Goal: Task Accomplishment & Management: Use online tool/utility

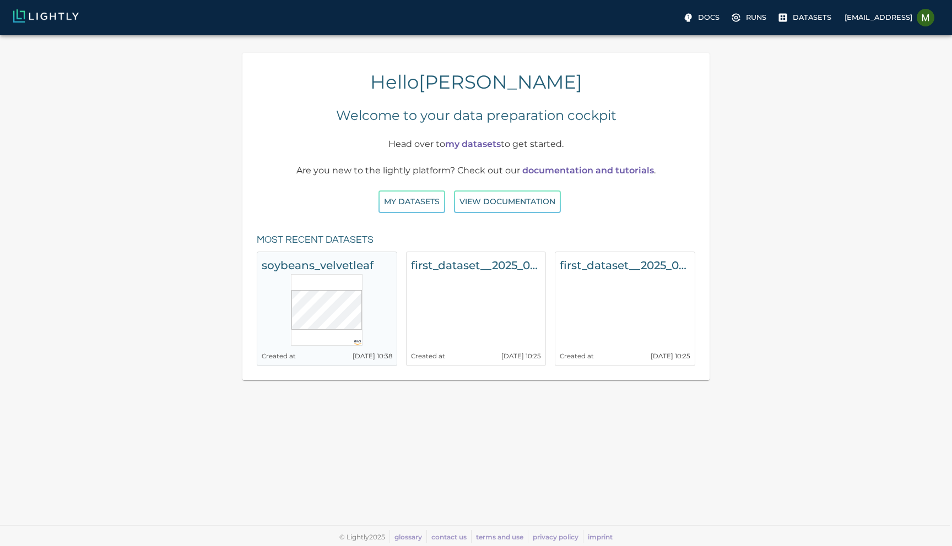
click at [325, 269] on h6 "soybeans_velvetleaf" at bounding box center [327, 266] width 131 height 18
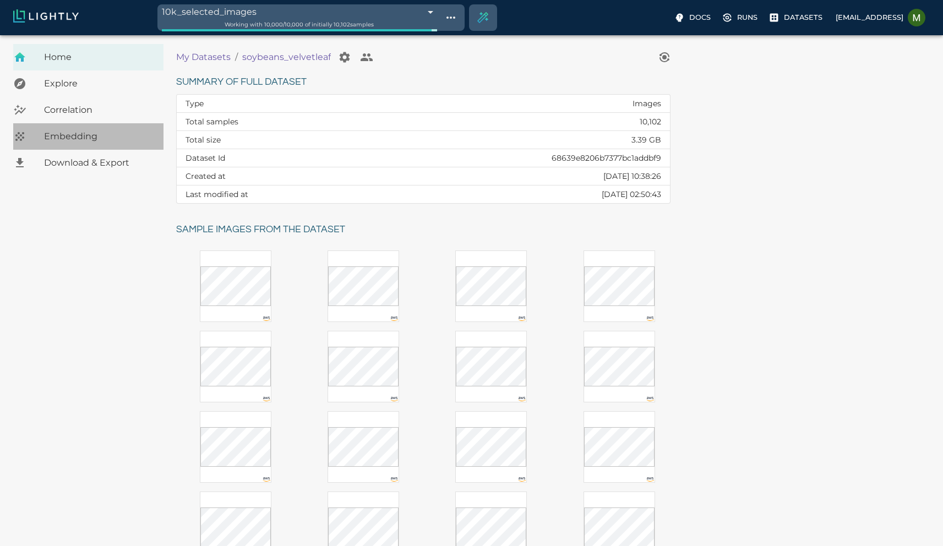
click at [86, 133] on span "Embedding" at bounding box center [99, 136] width 111 height 13
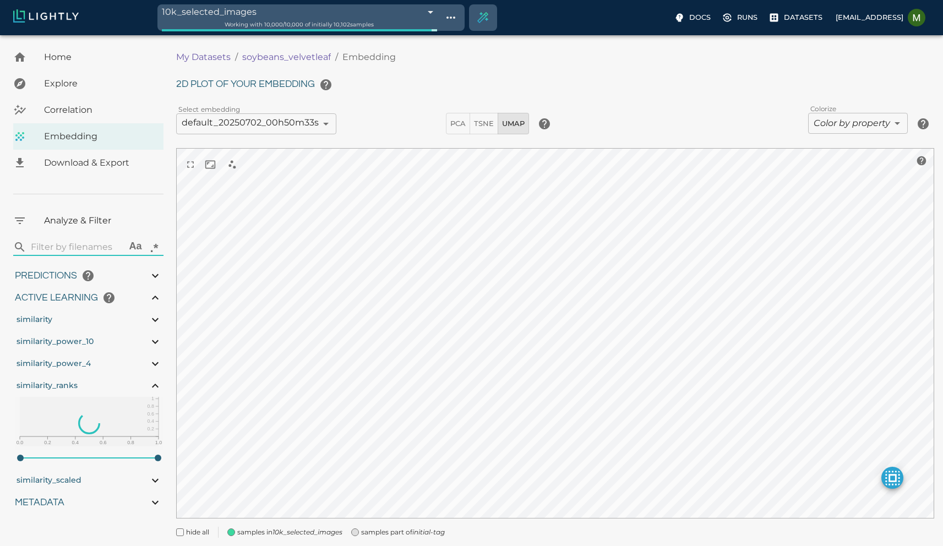
type input "1.05492056999144"
type input "13.4059205699914"
type input "10.019021987915"
type input "87.691021987915"
type input "1.05492056999144"
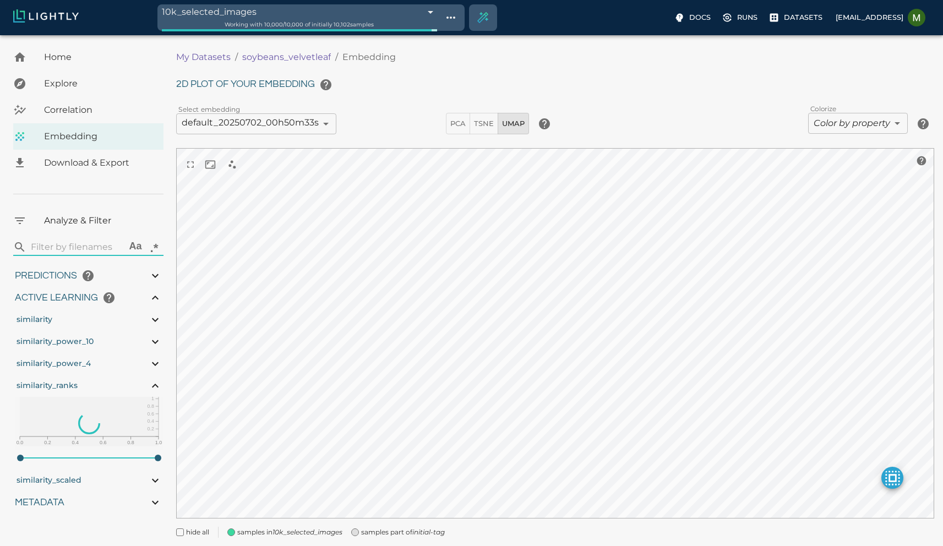
type input "13.4059205699914"
type input "10.019021987915"
type input "87.691021987915"
type input "1.05492056999144"
type input "13.4059205699914"
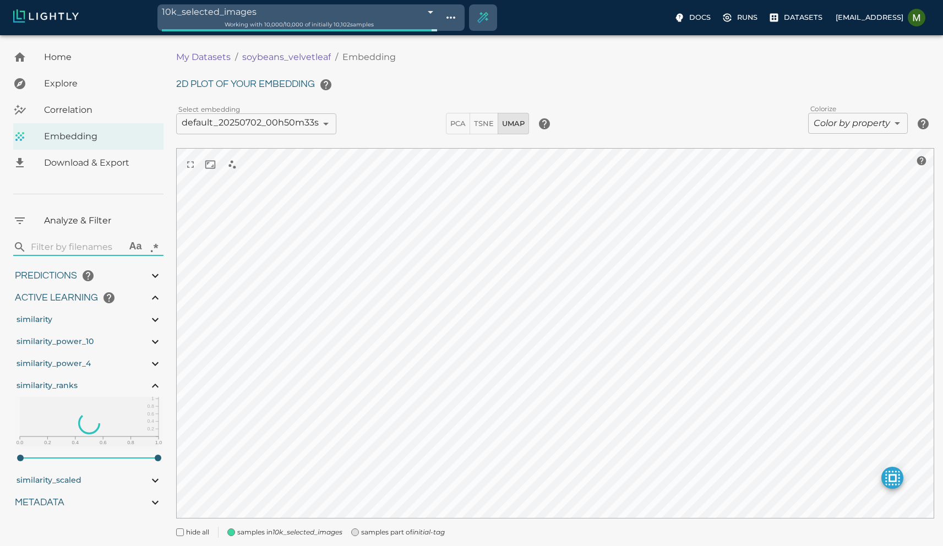
type input "10.019021987915"
type input "87.691021987915"
type input "1.05492056999144"
type input "13.4059205699914"
type input "10.019021987915"
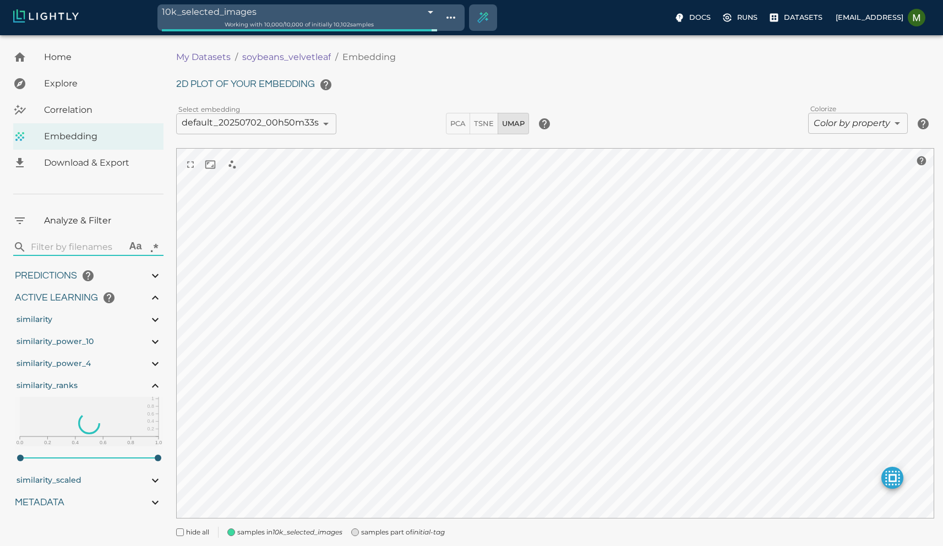
type input "87.691021987915"
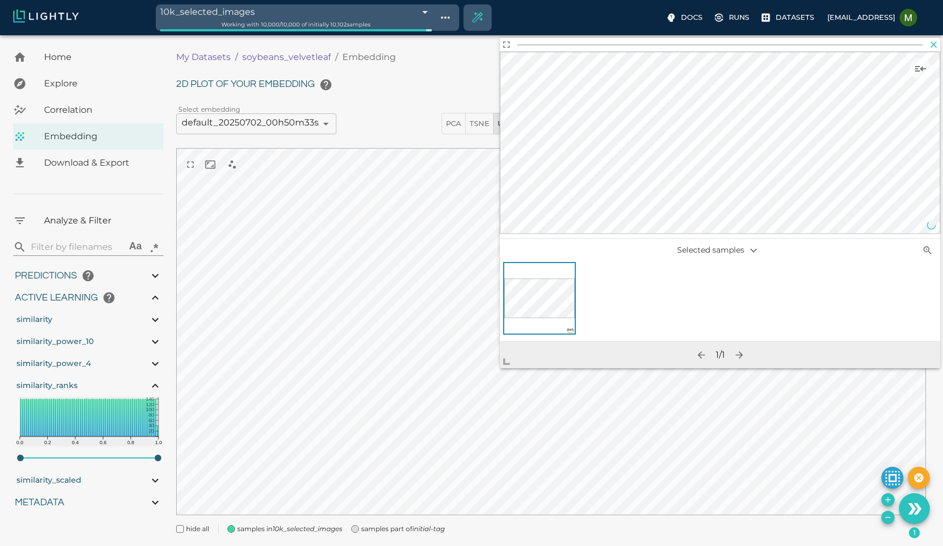
click at [935, 44] on icon "button" at bounding box center [934, 44] width 7 height 7
click at [934, 46] on icon "button" at bounding box center [933, 44] width 11 height 11
click at [934, 47] on icon "button" at bounding box center [933, 44] width 11 height 11
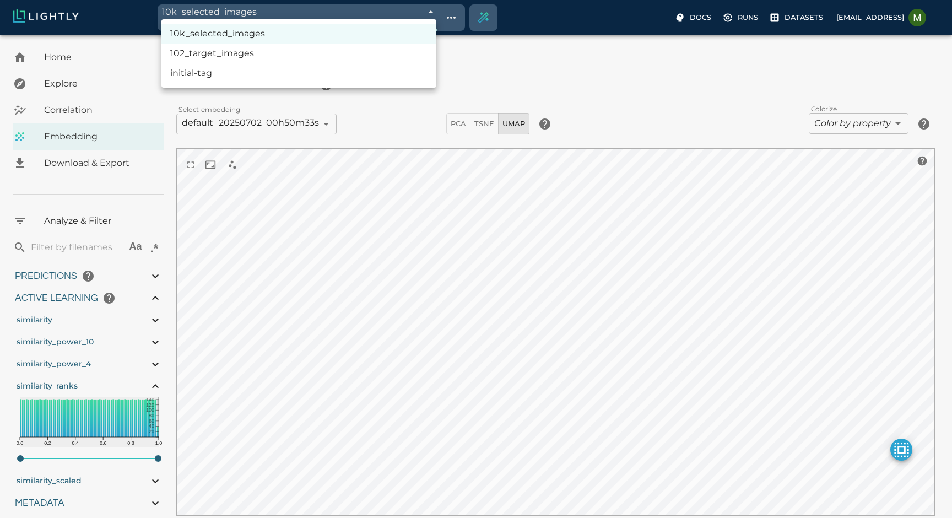
click at [371, 35] on body "10k_selected_images 68648258d98998a8eada83b6 Working with 10,000 / 10,000 of in…" at bounding box center [476, 304] width 952 height 539
click at [253, 70] on li "initial-tag" at bounding box center [298, 73] width 275 height 20
type input "68639ee9eabd6b56e86b746e"
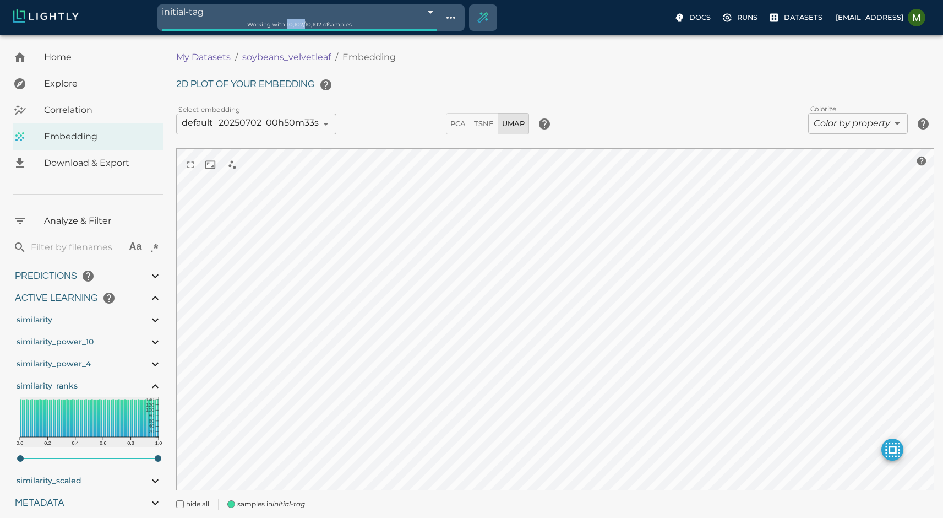
drag, startPoint x: 285, startPoint y: 24, endPoint x: 301, endPoint y: 25, distance: 16.6
click at [301, 25] on span "Working with 10,102 / 10,102 of samples" at bounding box center [299, 24] width 105 height 7
click at [348, 24] on span "Working with 10,102 / 10,102 of samples" at bounding box center [299, 24] width 105 height 7
drag, startPoint x: 361, startPoint y: 26, endPoint x: 244, endPoint y: 28, distance: 117.3
click at [244, 28] on div "Working with 10,102 / 10,102 of samples" at bounding box center [299, 24] width 275 height 10
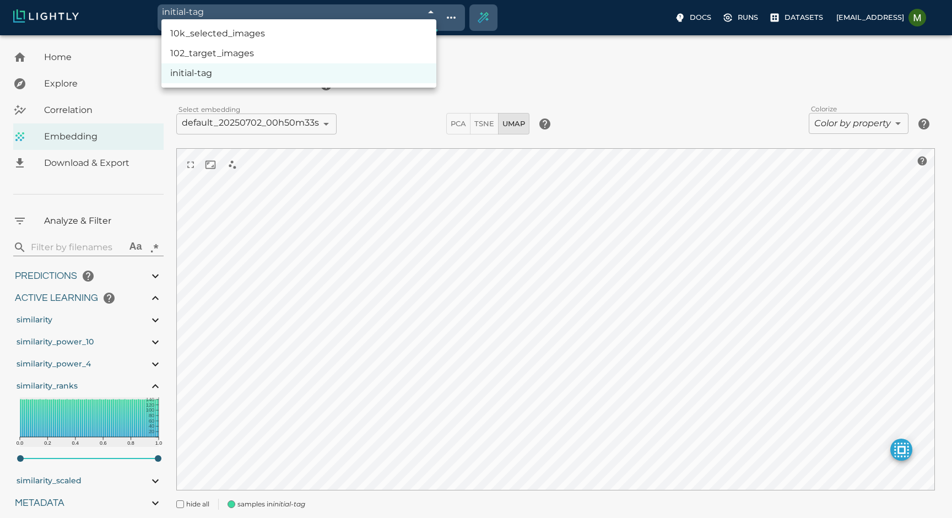
click at [350, 35] on body "initial-tag 68639ee9eabd6b56e86b746e Working with 10,102 / 10,102 of samples Do…" at bounding box center [476, 292] width 952 height 514
click at [513, 74] on div at bounding box center [476, 259] width 952 height 518
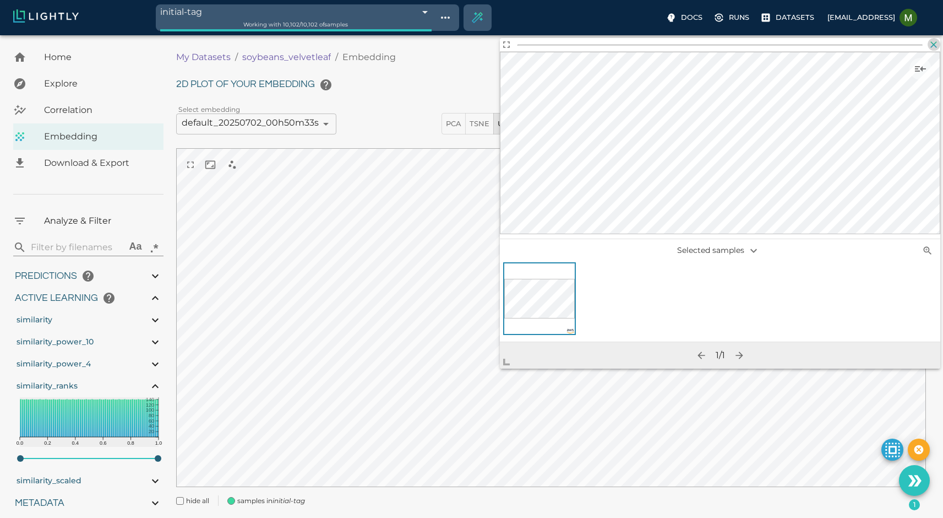
click at [934, 46] on icon "button" at bounding box center [933, 44] width 11 height 11
click at [933, 46] on icon "button" at bounding box center [934, 44] width 7 height 7
click at [935, 44] on icon "button" at bounding box center [933, 44] width 11 height 11
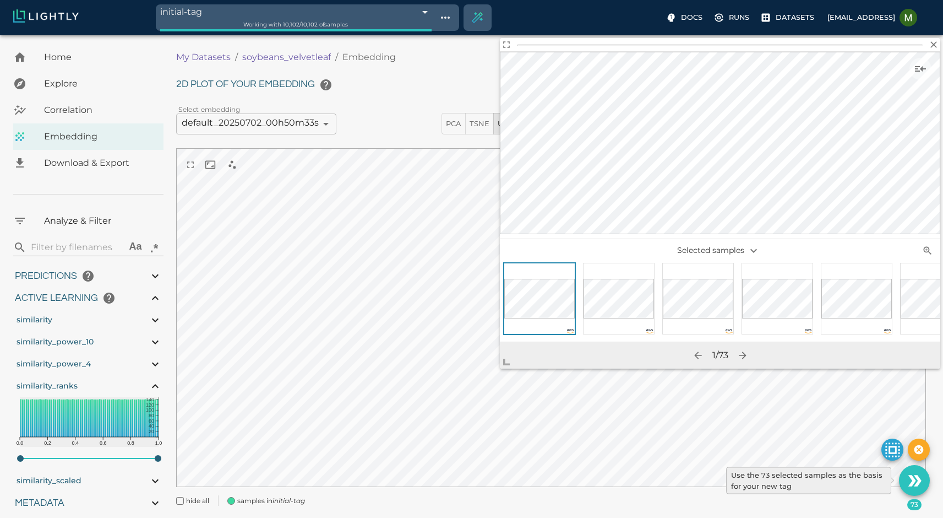
click at [915, 486] on icon "Use the 73 selected samples as the basis for your new tag" at bounding box center [914, 480] width 19 height 19
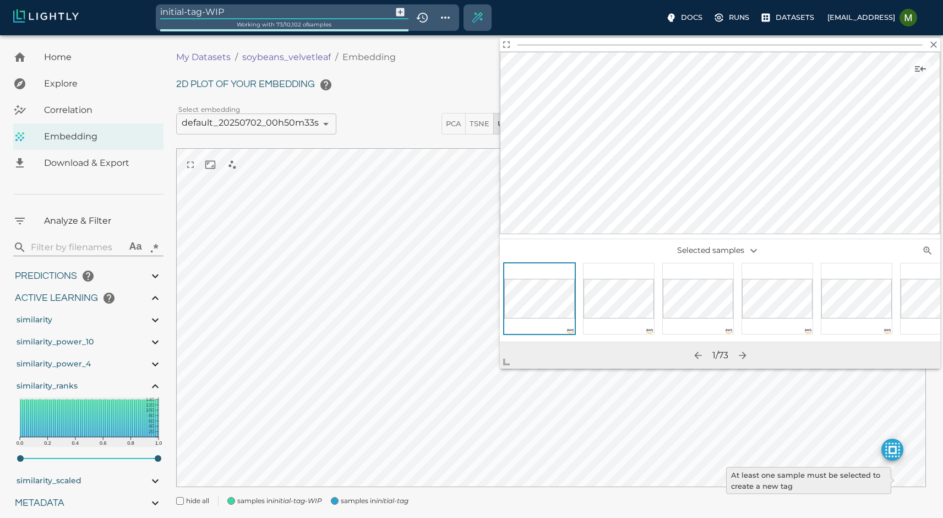
type input "1.05492056999144"
type input "13.4059205699914"
type input "10.019021987915"
type input "87.691021987915"
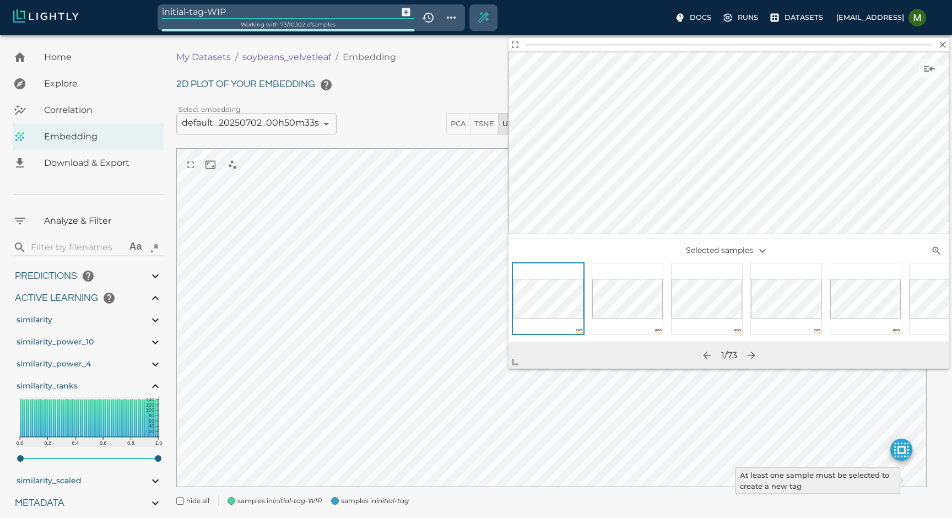
type input "1.05492056999144"
type input "13.4059205699914"
type input "10.019021987915"
type input "87.691021987915"
type input "1.05492056999144"
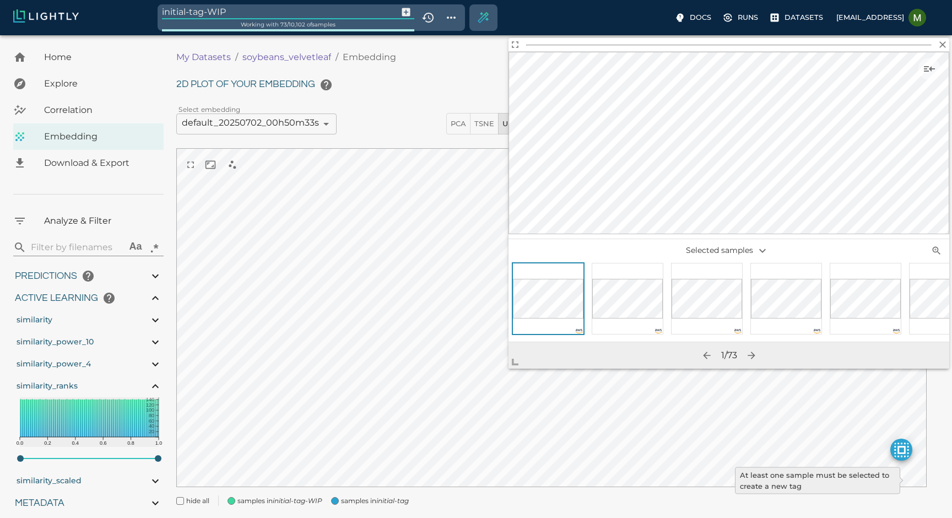
type input "13.4059205699914"
type input "10.019021987915"
type input "87.691021987915"
type input "1.05492056999144"
type input "13.4059205699914"
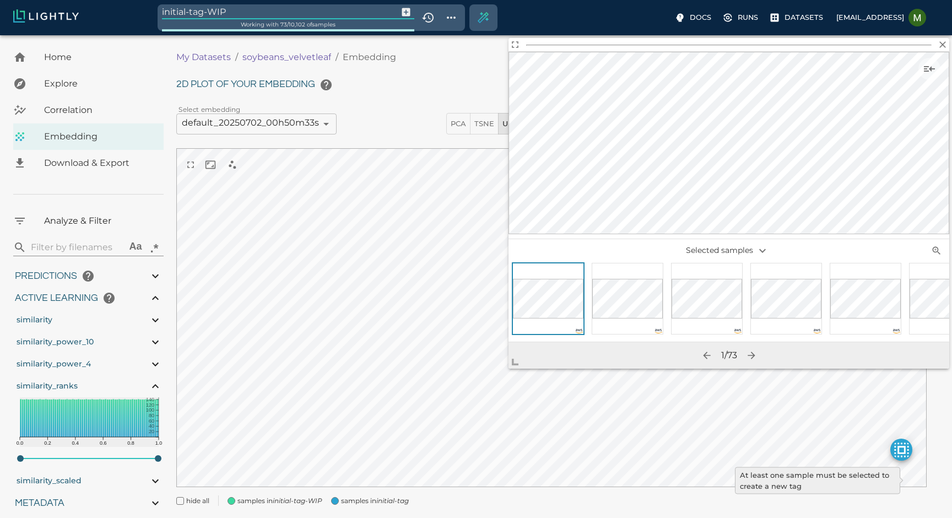
type input "10.019021987915"
type input "87.691021987915"
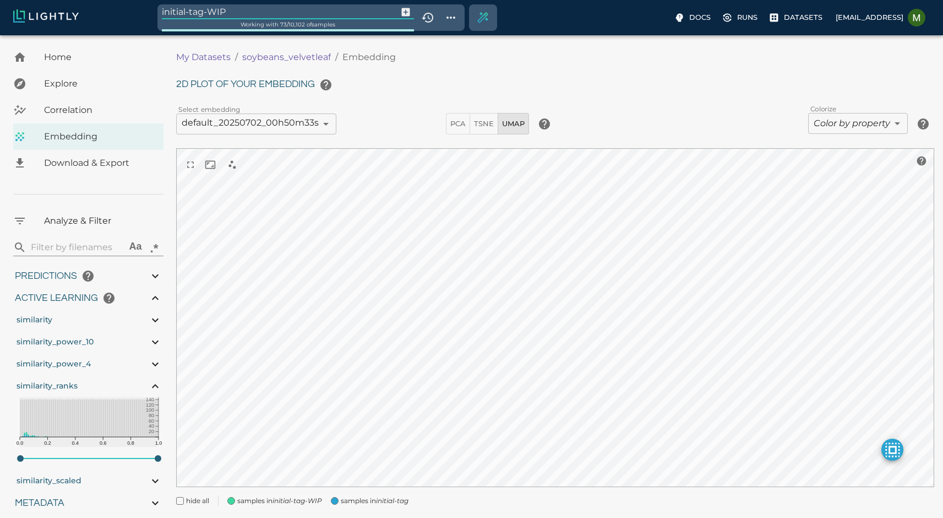
drag, startPoint x: 249, startPoint y: 12, endPoint x: 149, endPoint y: 11, distance: 100.8
click at [149, 11] on div "initial-tag-WIP Working with 73 / 10,102 of samples Docs Runs Datasets [EMAIL_A…" at bounding box center [471, 17] width 943 height 35
type input "shadows_1"
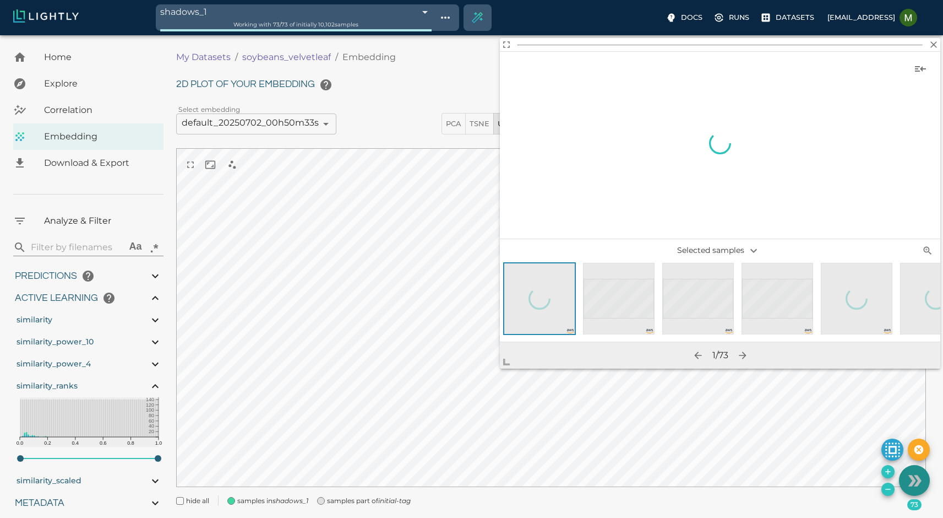
click at [916, 480] on icon "Use the 73 selected samples as the basis for your new tag" at bounding box center [914, 480] width 19 height 19
type input "1.05492056999144"
type input "13.4059205699914"
type input "10.019021987915"
type input "87.691021987915"
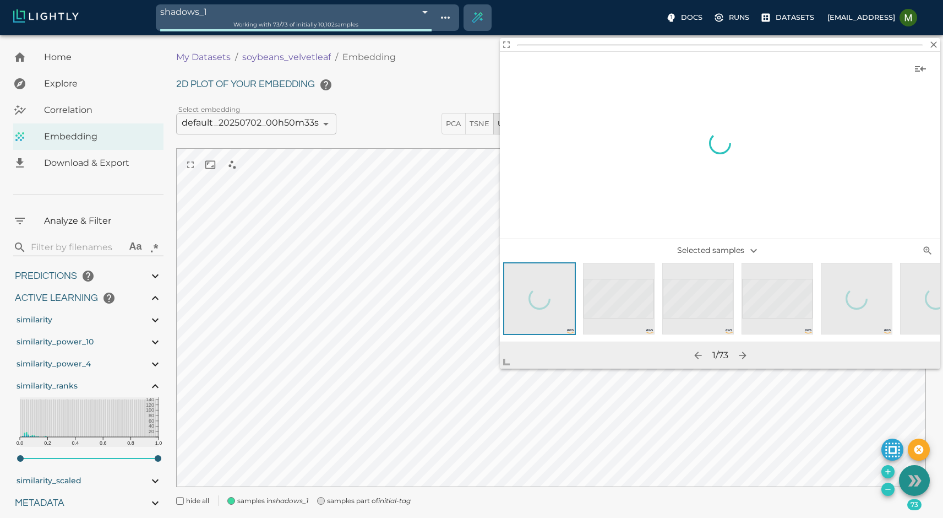
type input "1.05492056999144"
type input "13.4059205699914"
type input "10.019021987915"
type input "87.691021987915"
type input "1.05492056999144"
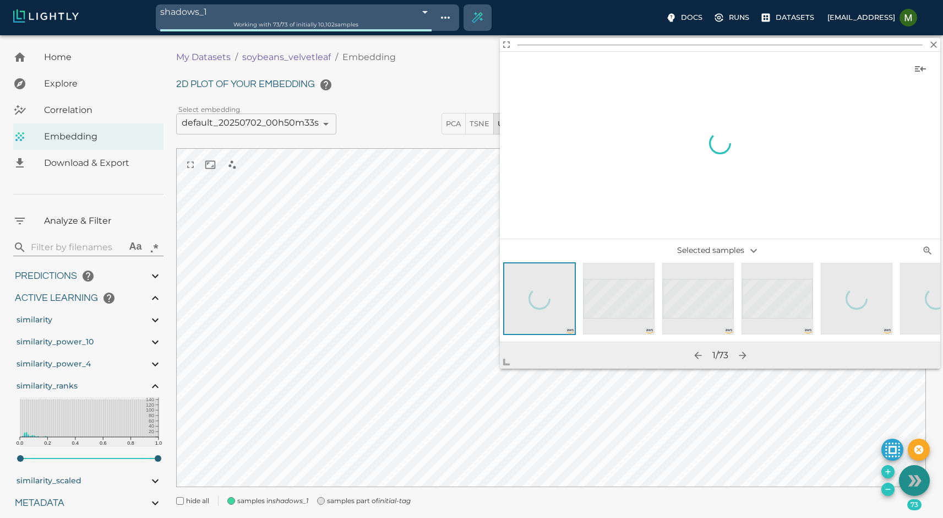
type input "13.4059205699914"
type input "10.019021987915"
type input "87.691021987915"
type input "1.05492056999144"
type input "13.4059205699914"
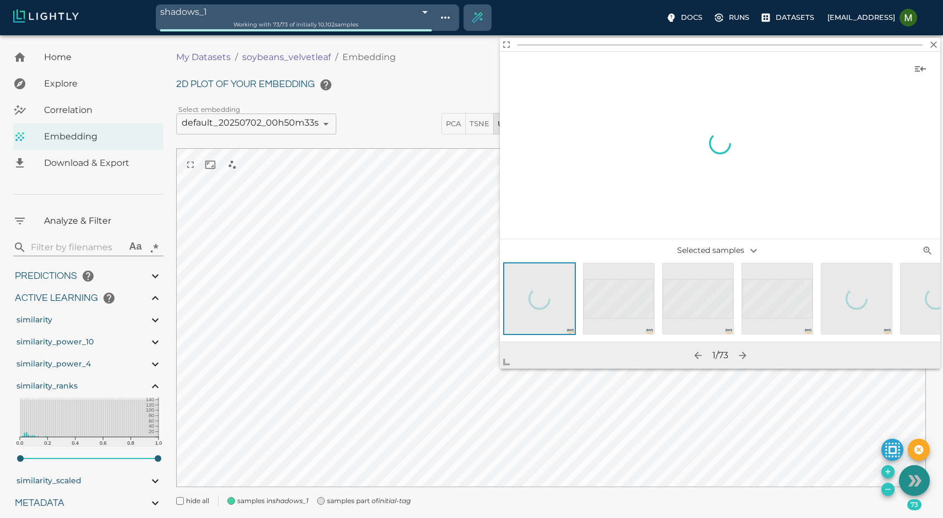
type input "10.019021987915"
type input "87.691021987915"
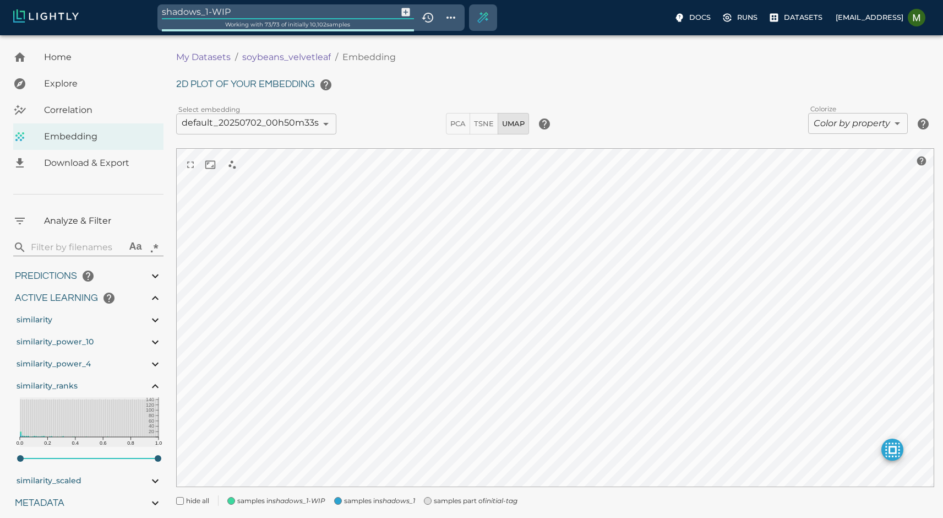
drag, startPoint x: 257, startPoint y: 12, endPoint x: 205, endPoint y: 11, distance: 51.8
click at [205, 11] on input "shadows_1-WIP" at bounding box center [277, 11] width 231 height 15
type input "shadows_2"
click at [453, 20] on icon "Show tag tree" at bounding box center [450, 17] width 13 height 13
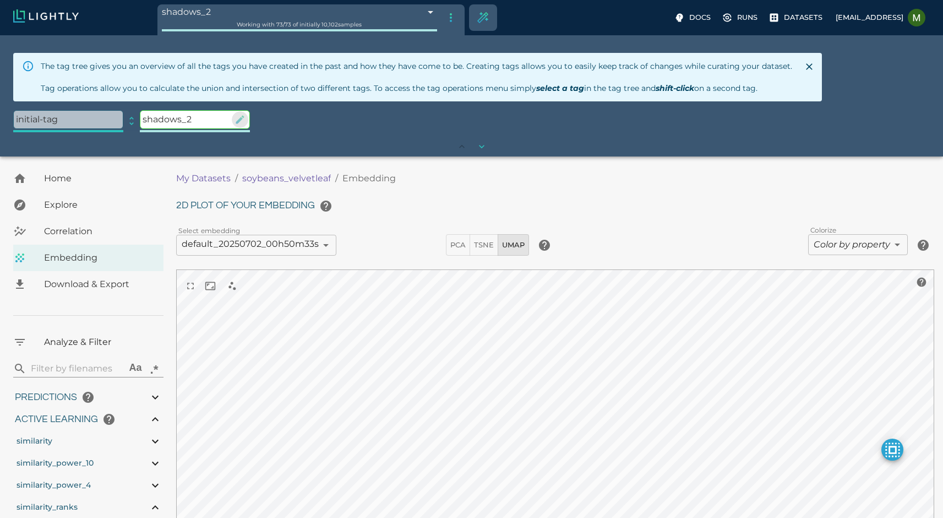
click at [239, 119] on icon "button" at bounding box center [240, 120] width 8 height 8
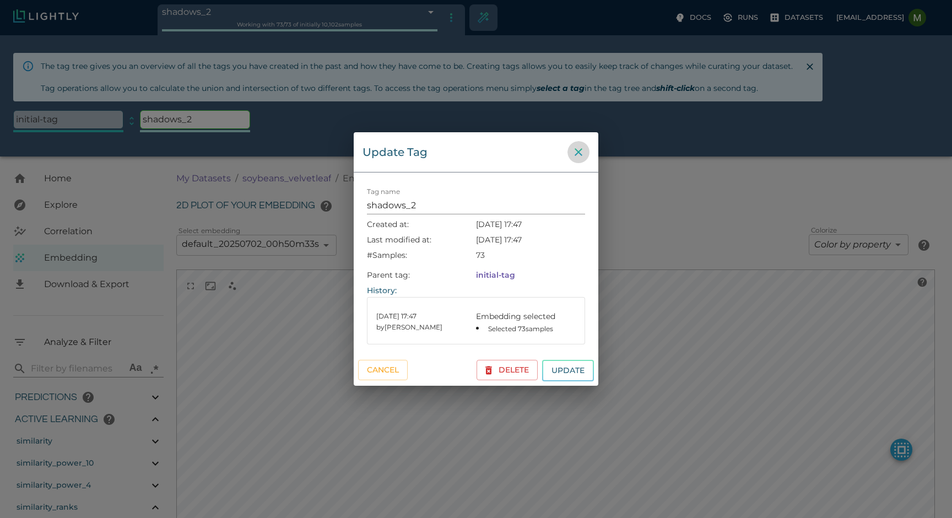
click at [580, 151] on icon "close" at bounding box center [578, 151] width 13 height 13
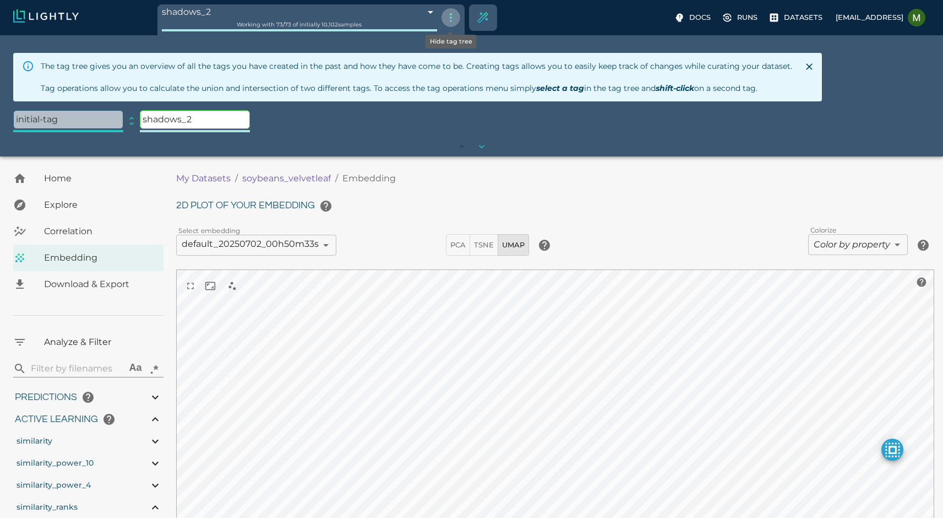
click at [452, 19] on icon "Hide tag tree" at bounding box center [450, 17] width 13 height 13
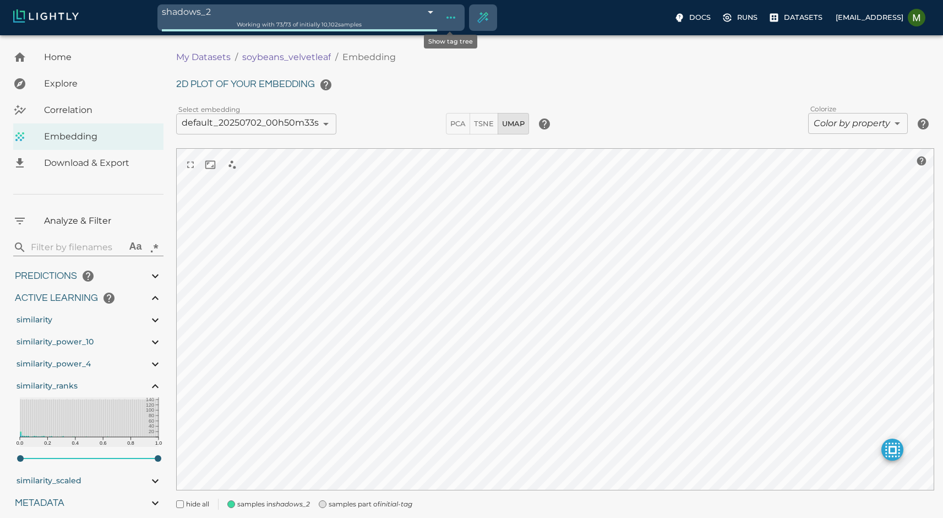
click at [452, 19] on icon "Show tag tree" at bounding box center [450, 17] width 13 height 13
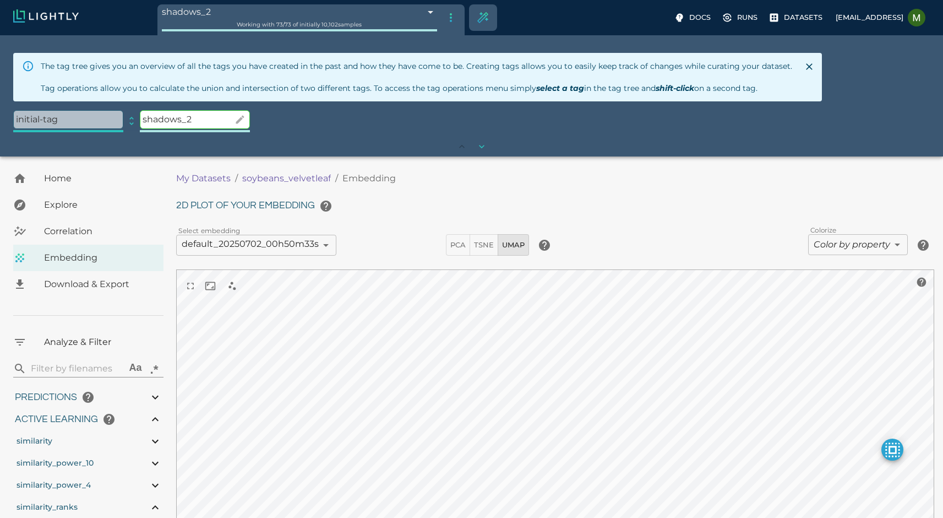
click at [208, 118] on p "shadows_2" at bounding box center [194, 120] width 109 height 18
type input "1.05492056999144"
type input "13.4059205699914"
type input "10.019021987915"
type input "87.691021987915"
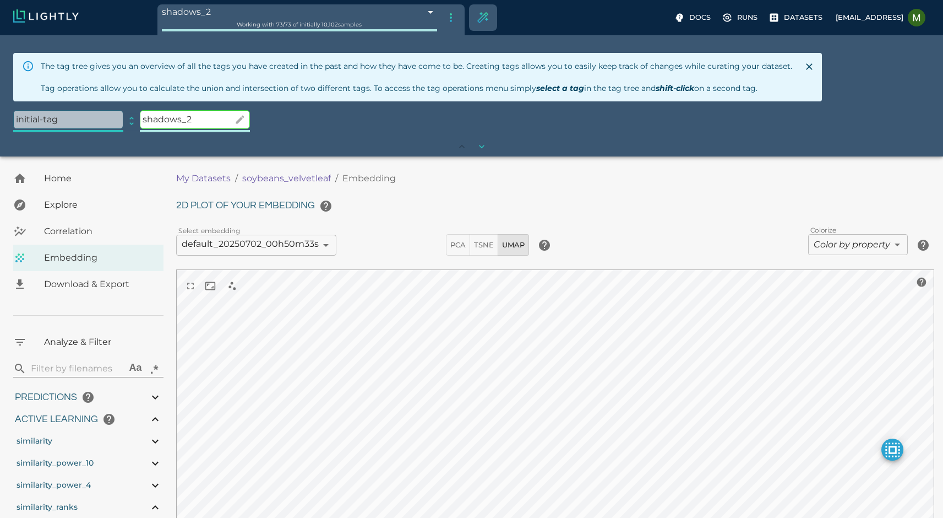
type input "1.05492056999144"
type input "13.4059205699914"
type input "10.019021987915"
type input "87.691021987915"
type input "1.05492056999144"
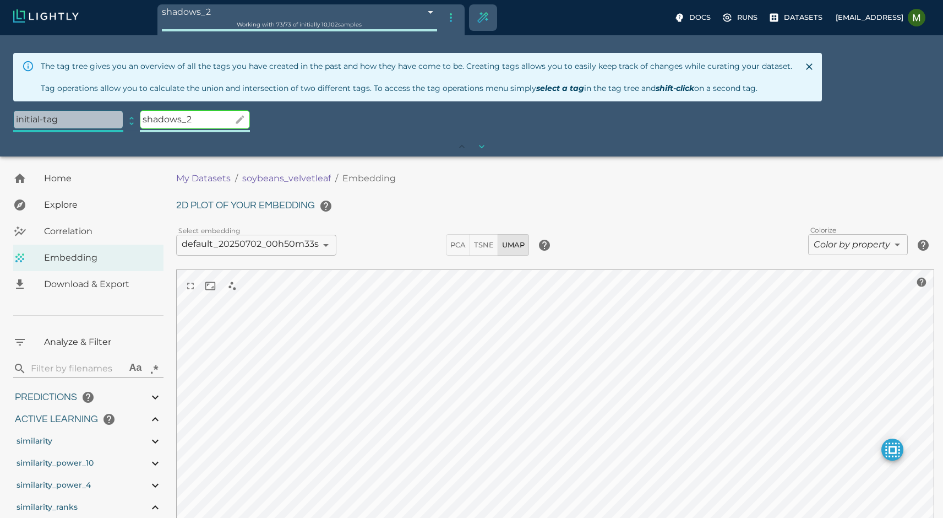
type input "13.4059205699914"
type input "10.019021987915"
type input "87.691021987915"
type input "1.05492056999144"
type input "13.4059205699914"
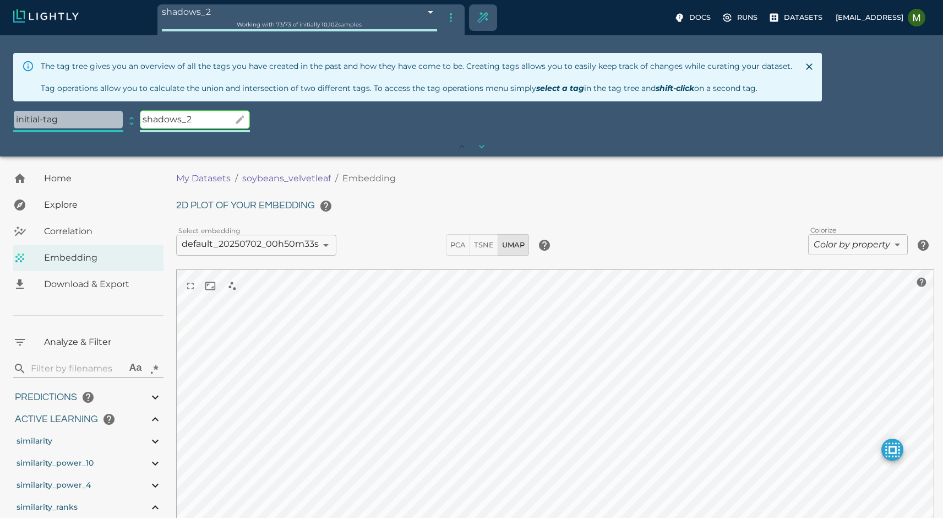
type input "10.019021987915"
type input "87.691021987915"
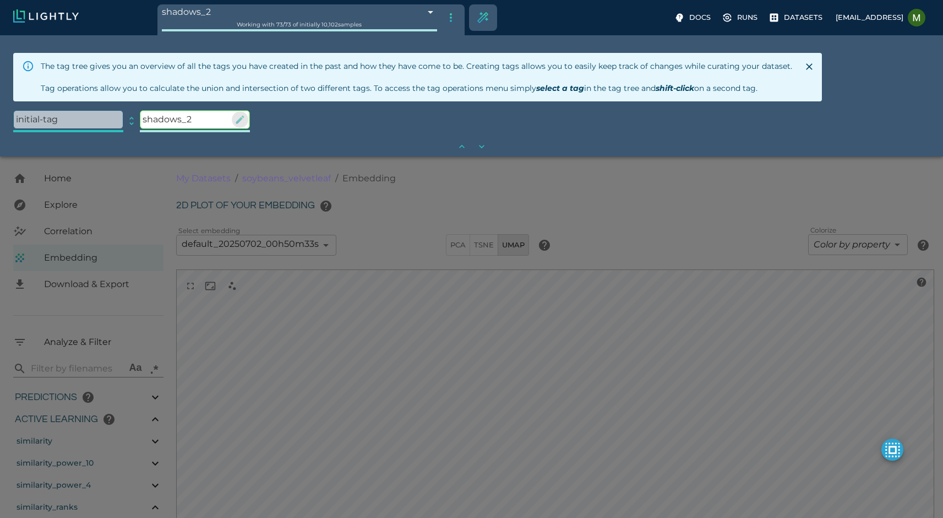
click at [246, 118] on button "button" at bounding box center [240, 119] width 17 height 17
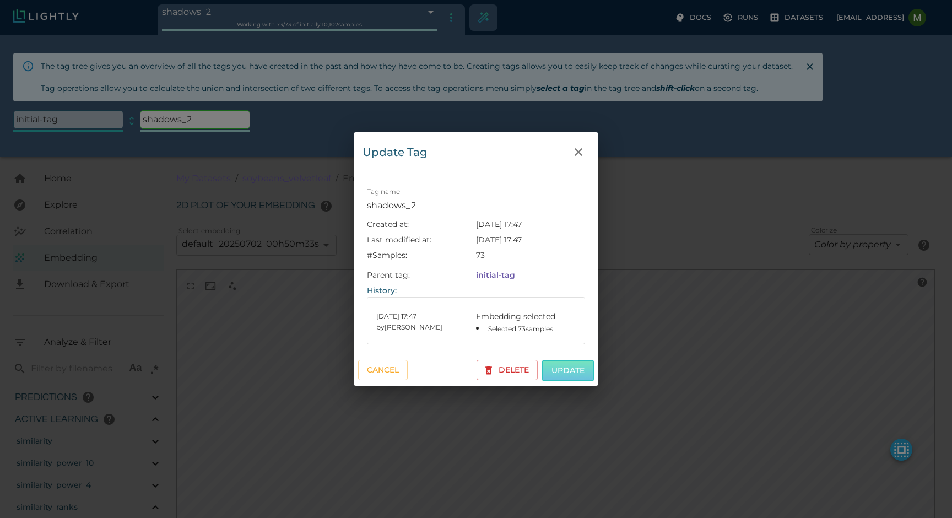
click at [553, 368] on button "Update" at bounding box center [568, 370] width 52 height 21
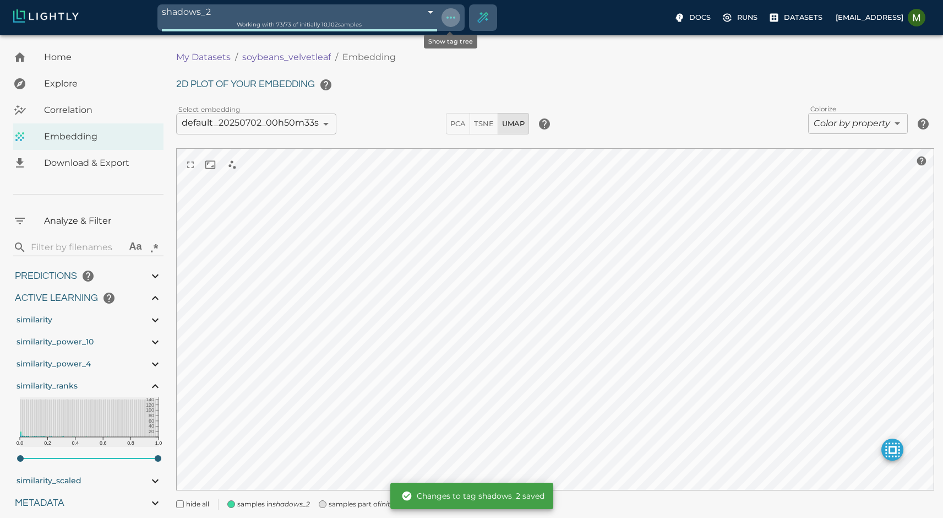
click at [447, 18] on icon "Show tag tree" at bounding box center [451, 18] width 9 height 2
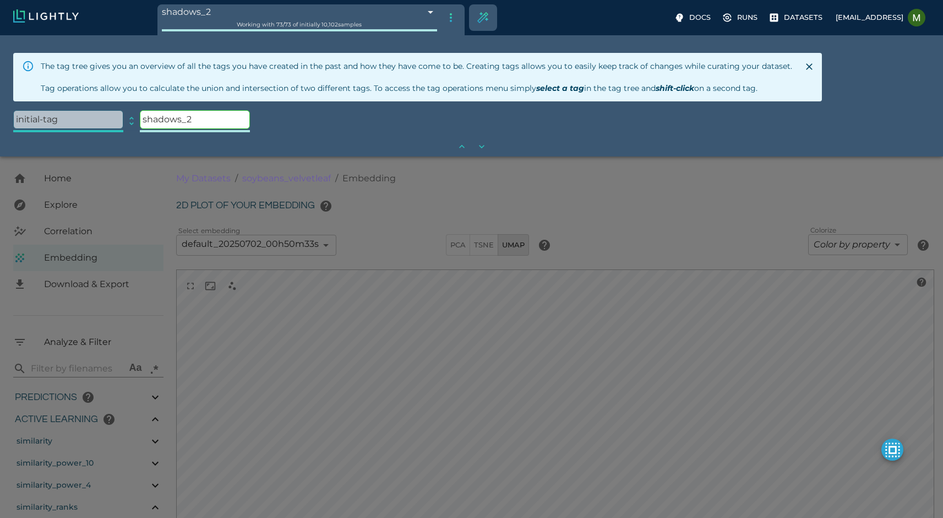
click at [129, 119] on icon at bounding box center [131, 121] width 4 height 8
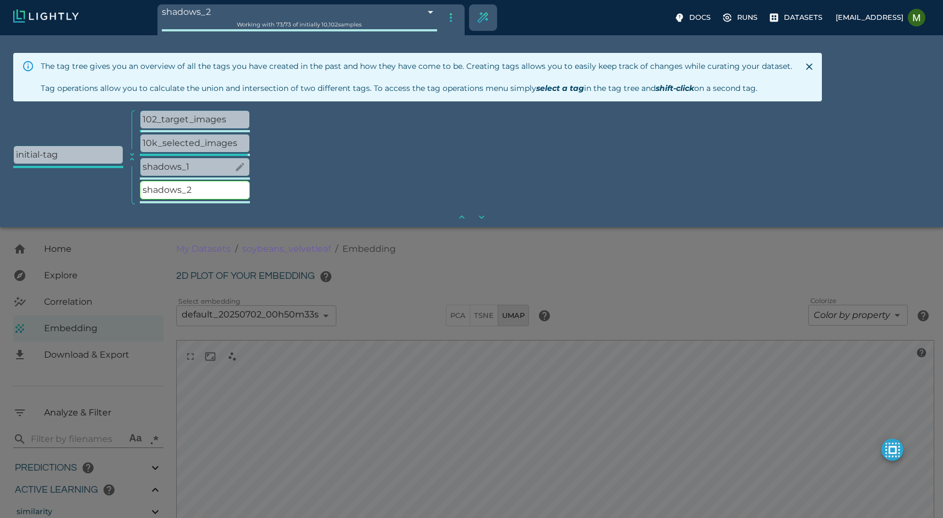
click at [204, 166] on p "shadows_1" at bounding box center [194, 167] width 109 height 18
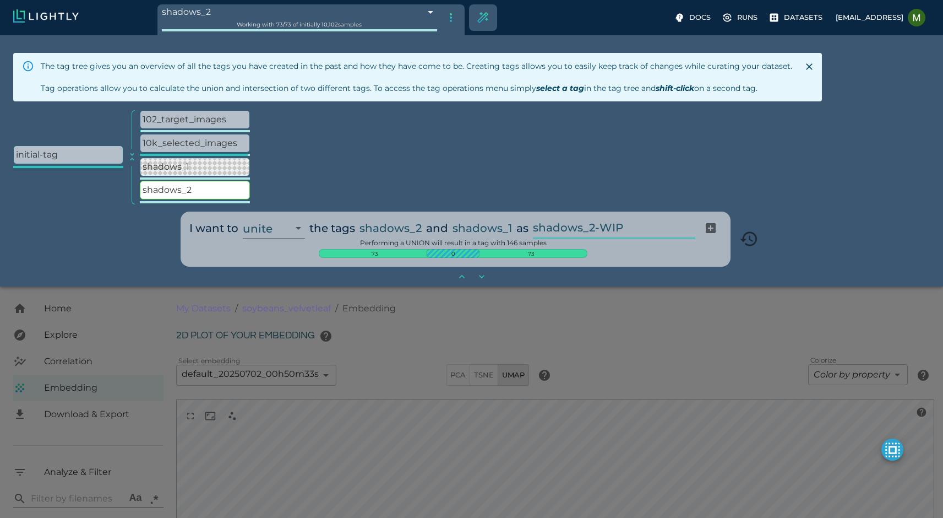
drag, startPoint x: 639, startPoint y: 229, endPoint x: 604, endPoint y: 226, distance: 34.8
click at [604, 226] on input "shadows_2-WIP" at bounding box center [612, 228] width 158 height 21
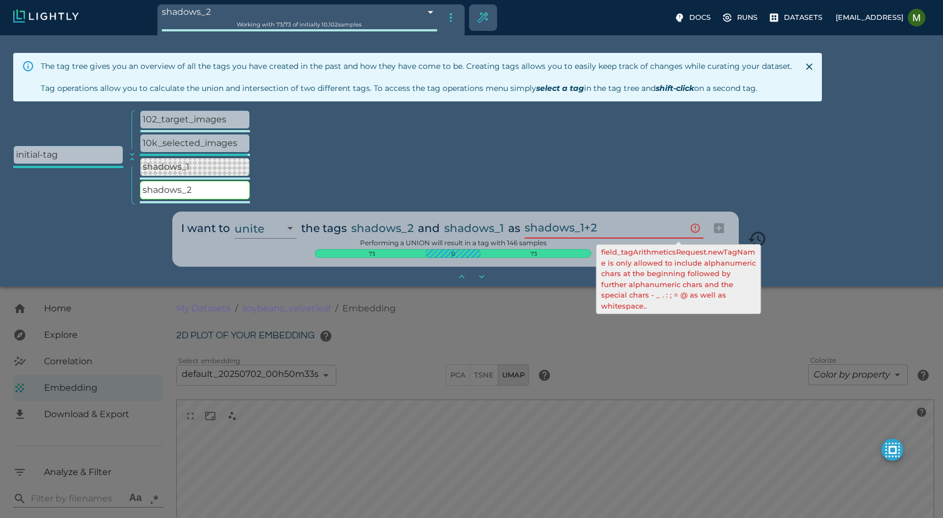
drag, startPoint x: 605, startPoint y: 228, endPoint x: 598, endPoint y: 227, distance: 7.2
click at [598, 227] on input "shadows_1+2" at bounding box center [604, 228] width 158 height 21
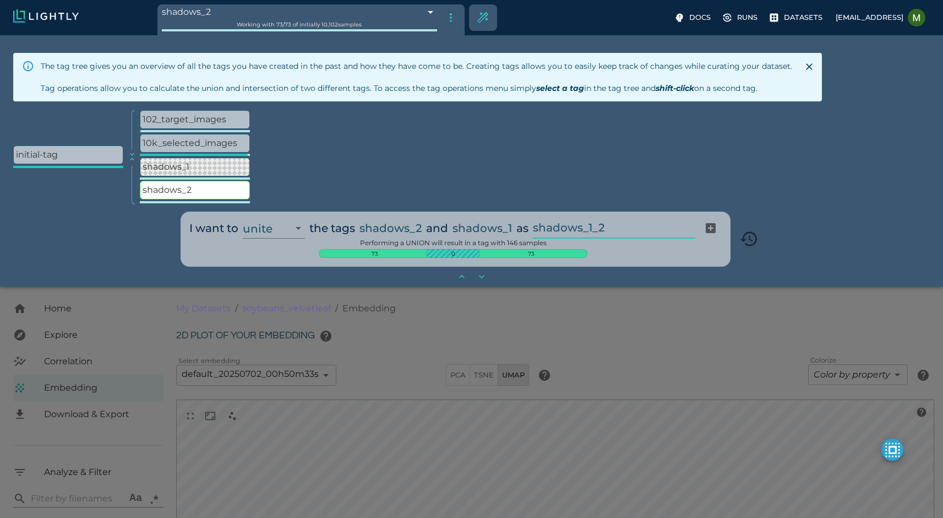
type input "shadows_1_2"
type input "68ac859bdeda6b7af5ad5edf"
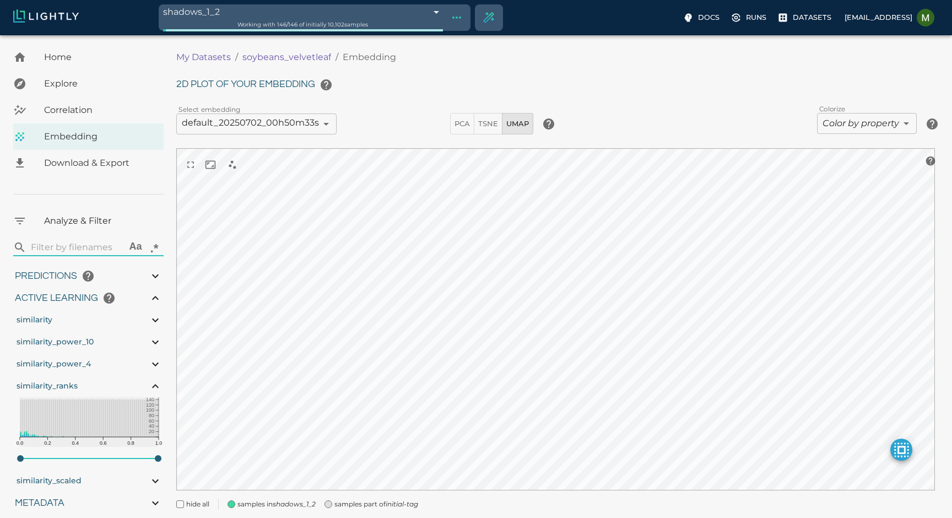
click at [279, 35] on body "shadows_1_2 68ac859bdeda6b7af5ad5edf Working with 146 / 146 of initially 10,102…" at bounding box center [476, 292] width 952 height 514
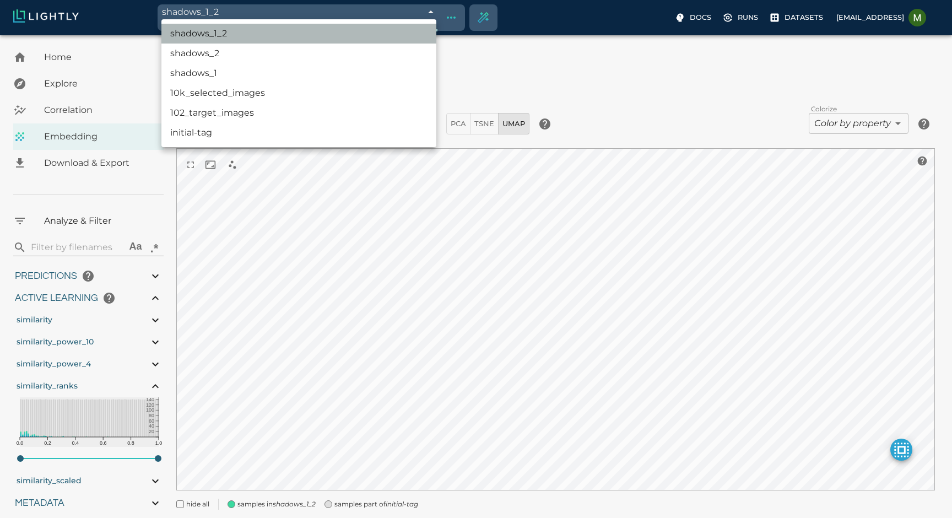
click at [251, 31] on li "shadows_1_2" at bounding box center [298, 34] width 275 height 20
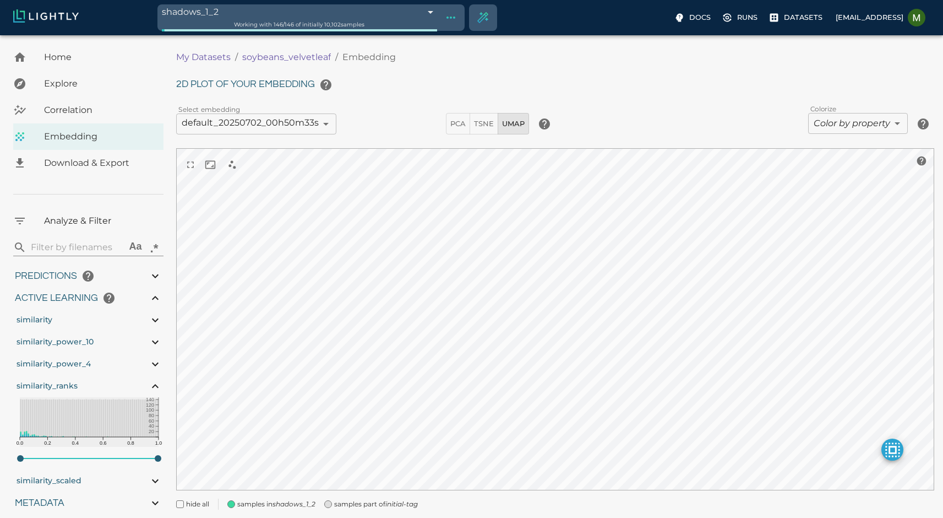
click at [376, 86] on h6 "2D plot of your embedding" at bounding box center [555, 85] width 758 height 22
